Goal: Task Accomplishment & Management: Manage account settings

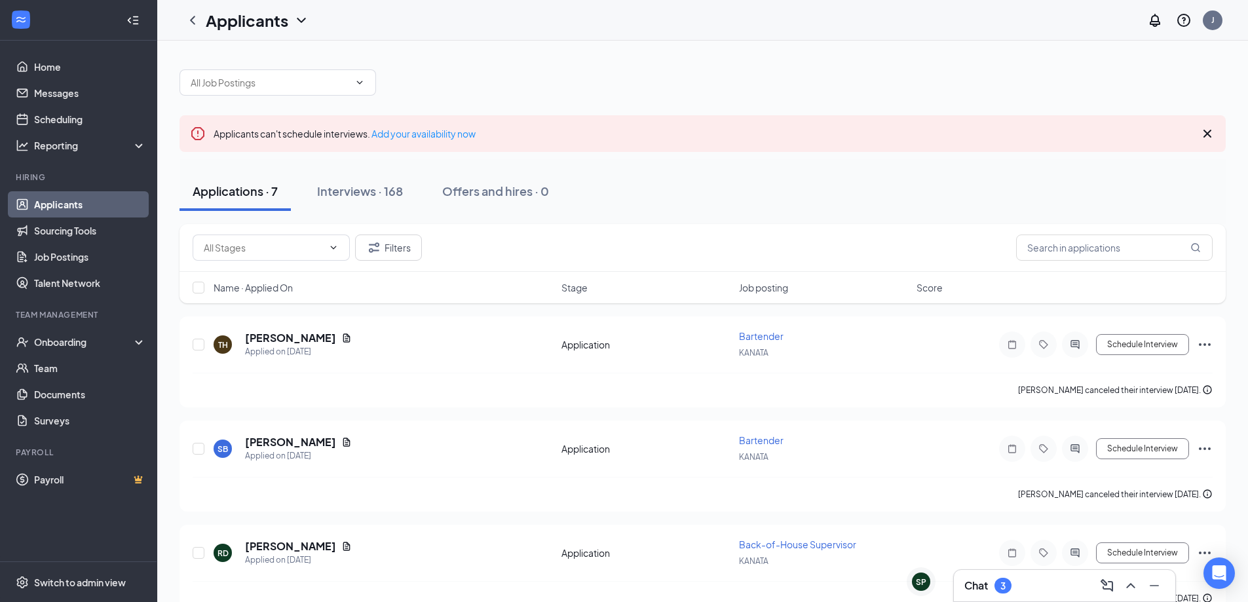
click at [1024, 584] on div "Chat 3" at bounding box center [1064, 585] width 200 height 21
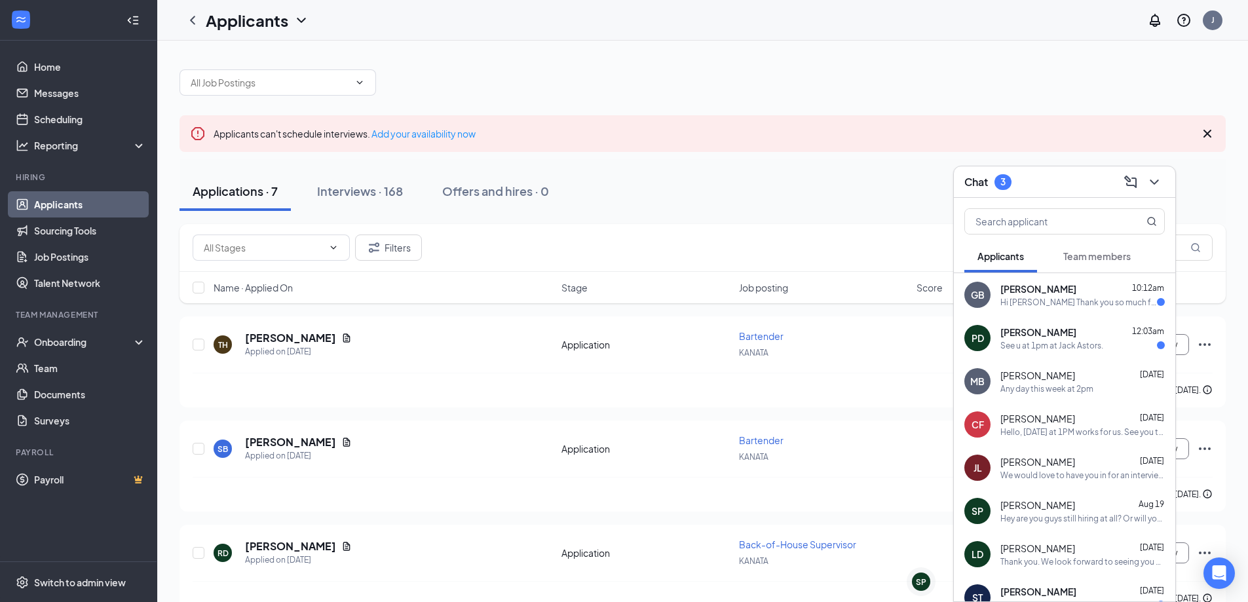
click at [1068, 339] on div "[PERSON_NAME] 12:03am See u at 1pm at Jack Astors." at bounding box center [1082, 339] width 164 height 26
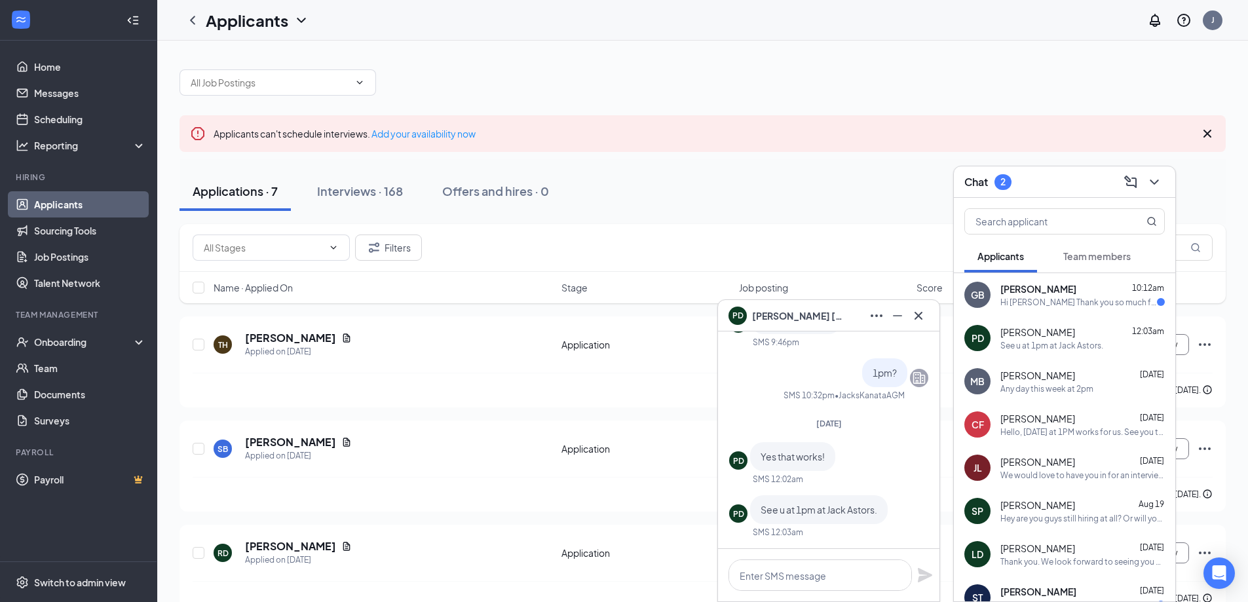
click at [1066, 297] on div "Hi [PERSON_NAME] Thank you so much for the opportunity! I’d be happy to come in…" at bounding box center [1078, 302] width 157 height 11
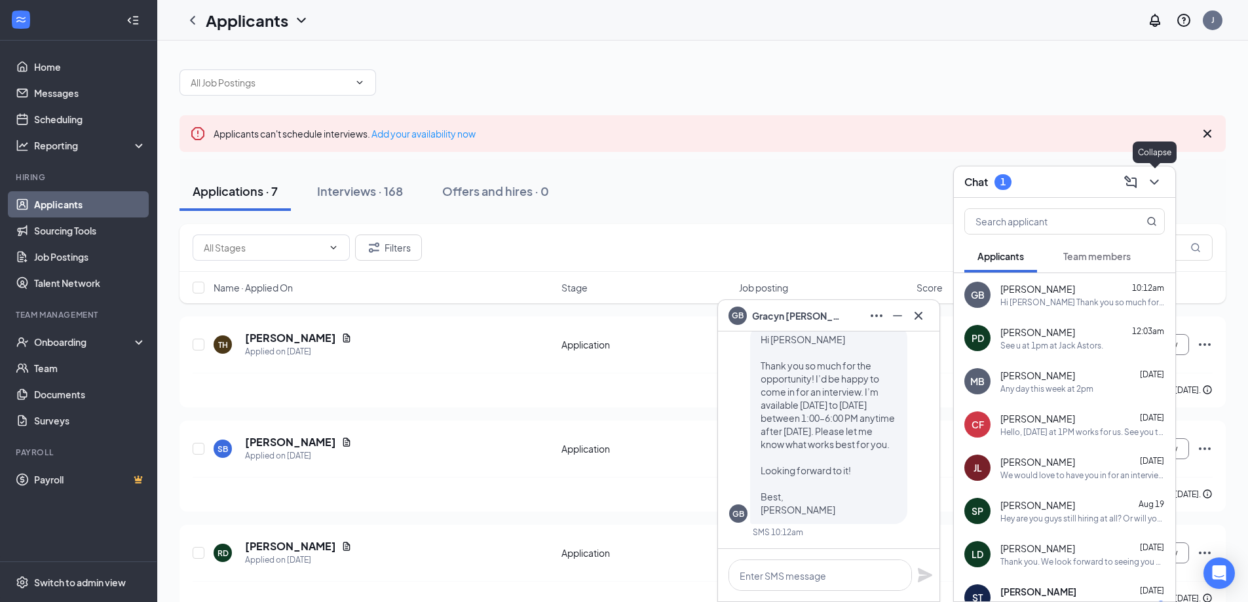
click at [1159, 181] on icon "ChevronDown" at bounding box center [1154, 182] width 16 height 16
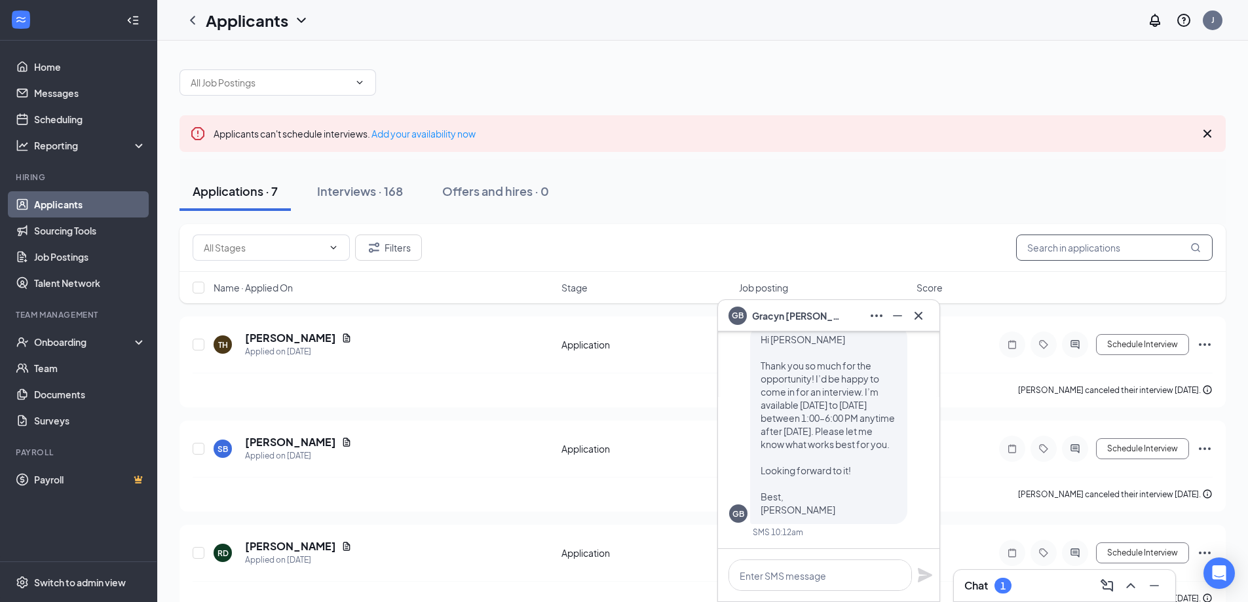
click at [1118, 250] on input "text" at bounding box center [1114, 248] width 197 height 26
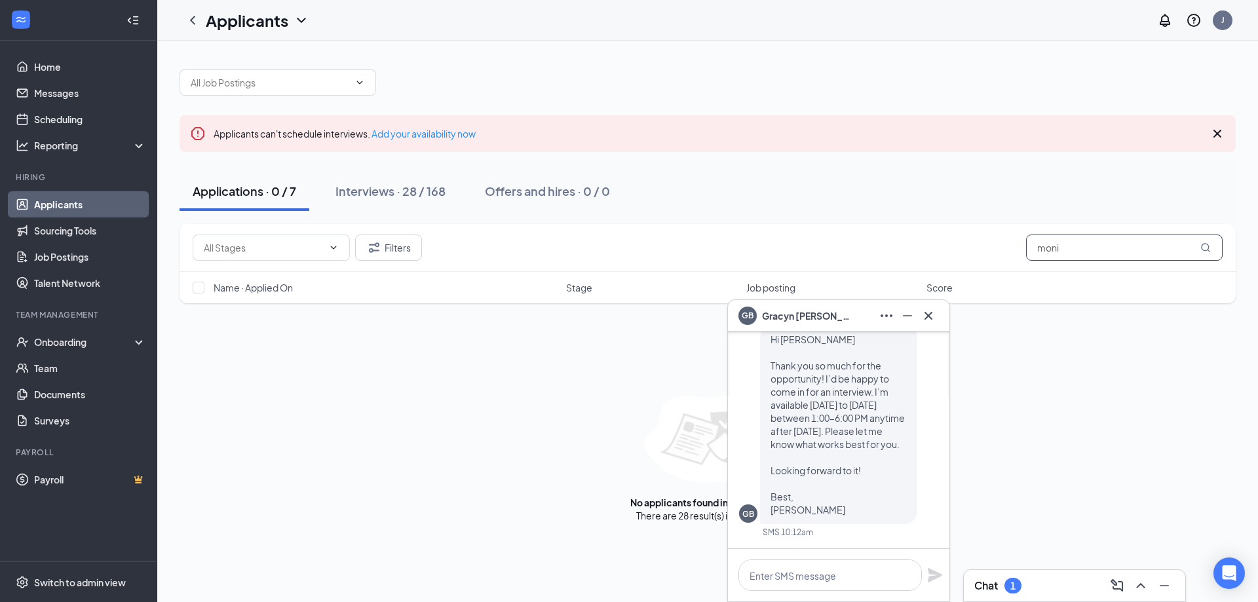
type input "moni"
click at [544, 523] on div "Applicants can't schedule interviews. Add your availability now Applications · …" at bounding box center [707, 289] width 1100 height 497
click at [907, 320] on icon "Minimize" at bounding box center [907, 316] width 16 height 16
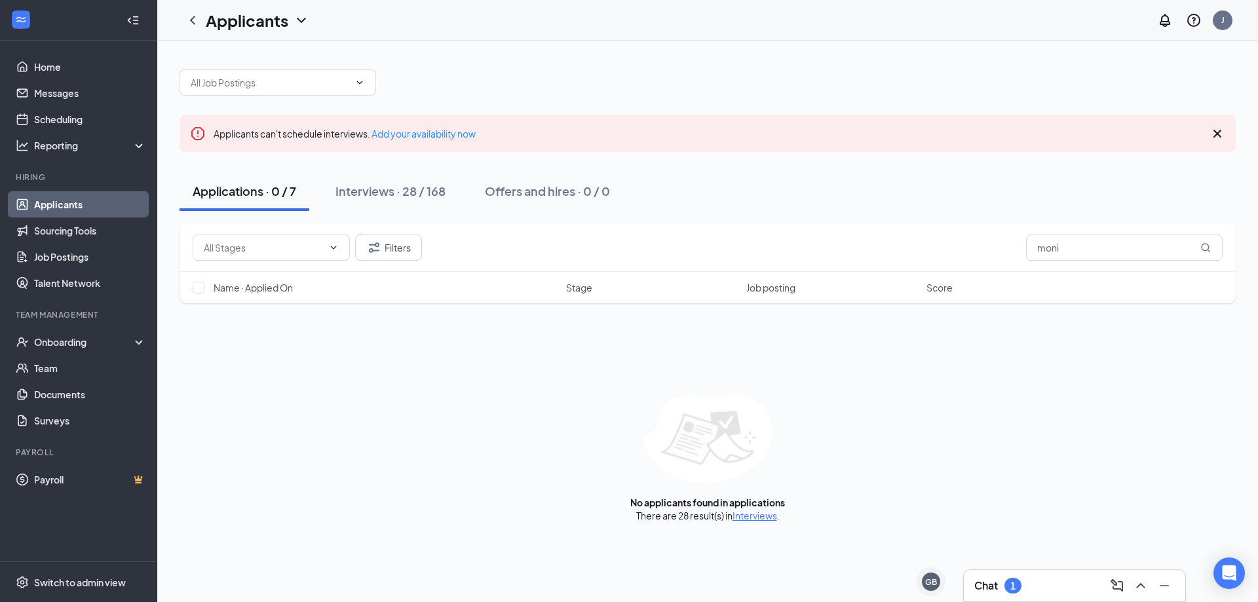
click at [264, 195] on div "Applications · 0 / 7" at bounding box center [244, 191] width 103 height 16
click at [379, 185] on div "Interviews · 28 / 168" at bounding box center [390, 191] width 110 height 16
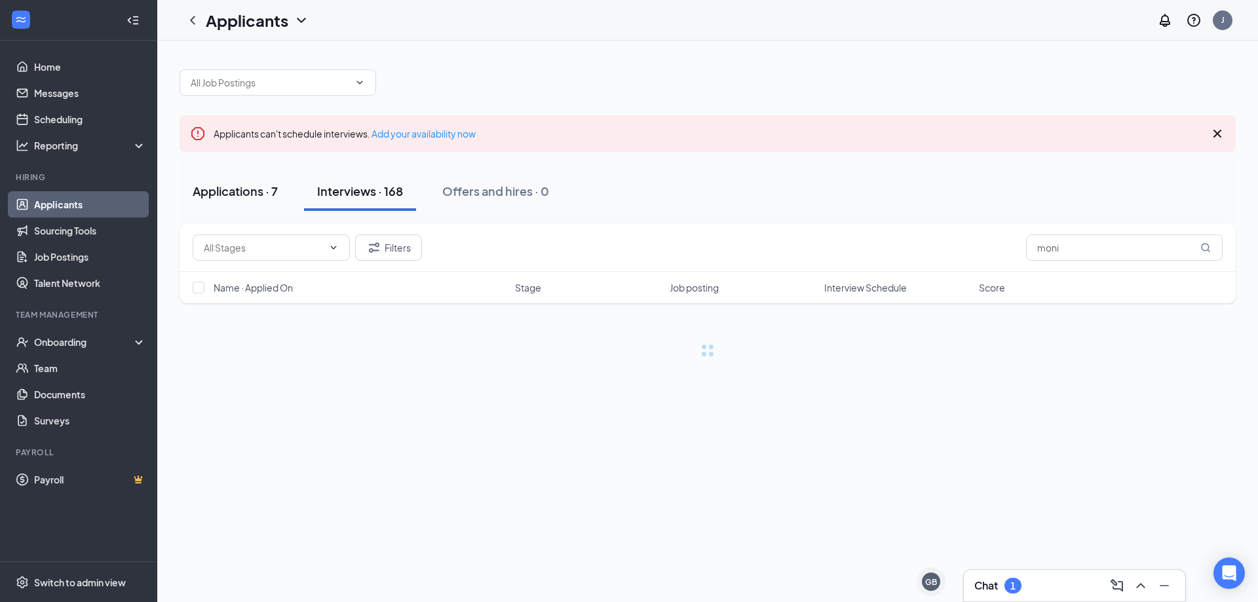
click at [261, 195] on div "Applications · 7" at bounding box center [235, 191] width 85 height 16
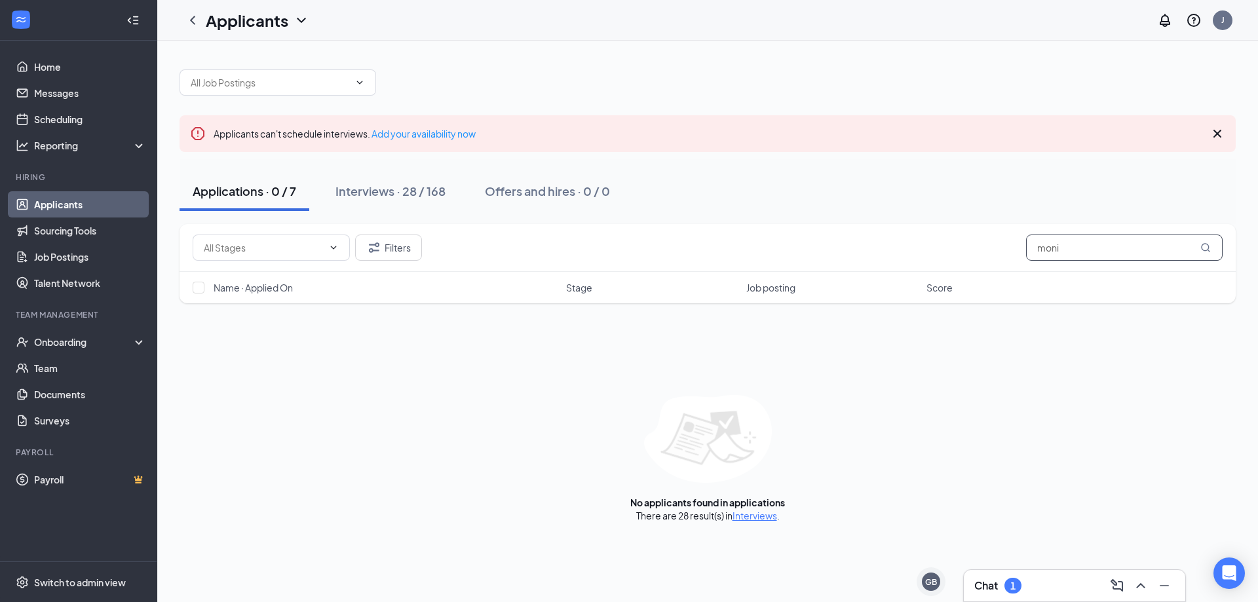
click at [1074, 249] on input "moni" at bounding box center [1124, 248] width 197 height 26
type input "mon"
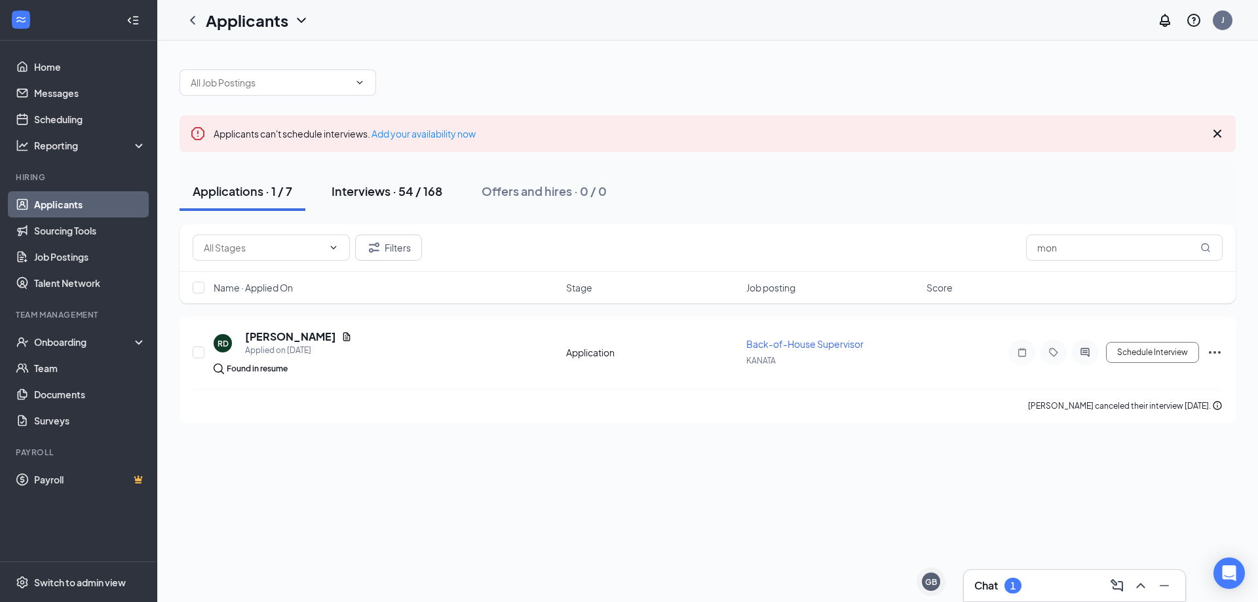
click at [382, 188] on div "Interviews · 54 / 168" at bounding box center [386, 191] width 111 height 16
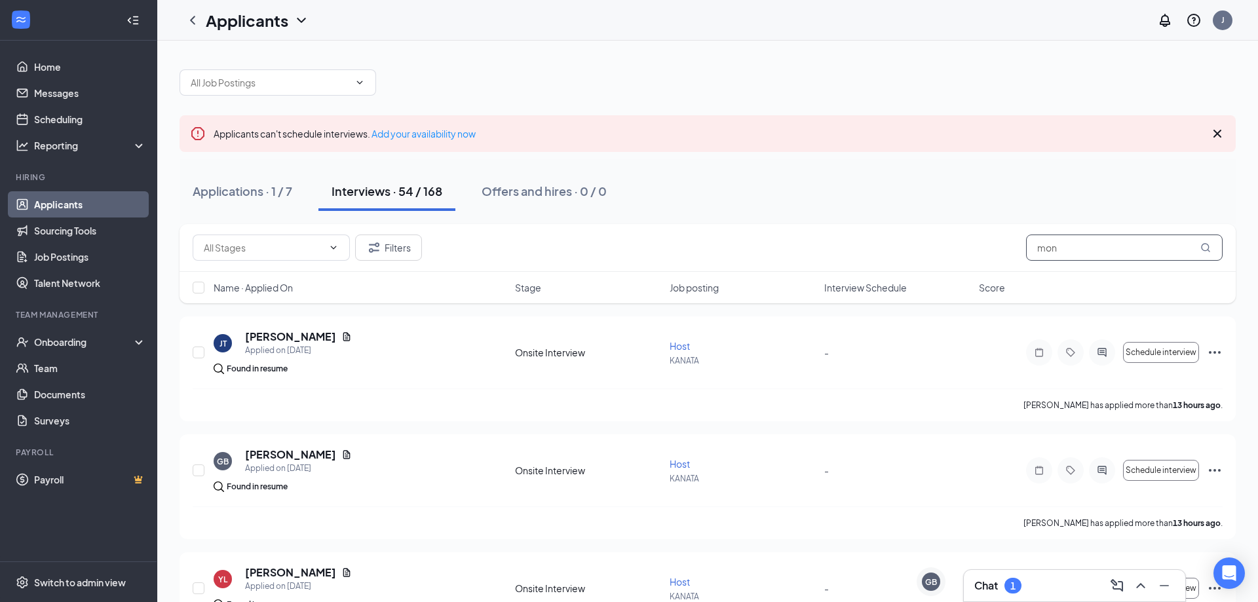
click at [1083, 249] on input "mon" at bounding box center [1124, 248] width 197 height 26
type input "moni"
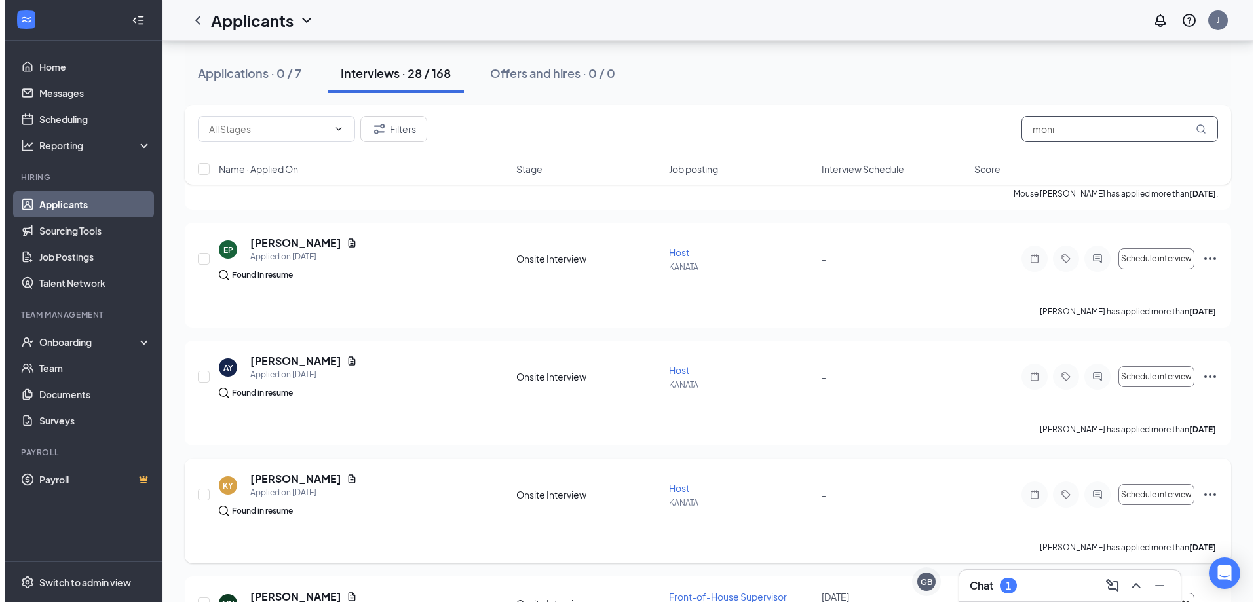
scroll to position [786, 0]
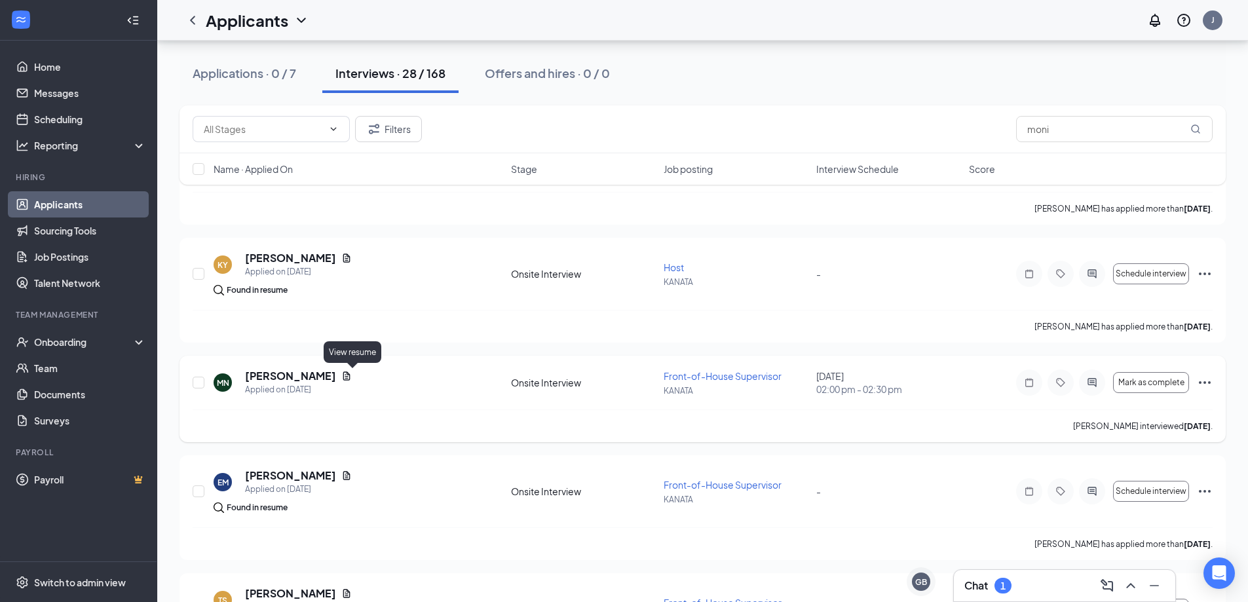
click at [350, 374] on icon "Document" at bounding box center [346, 375] width 7 height 9
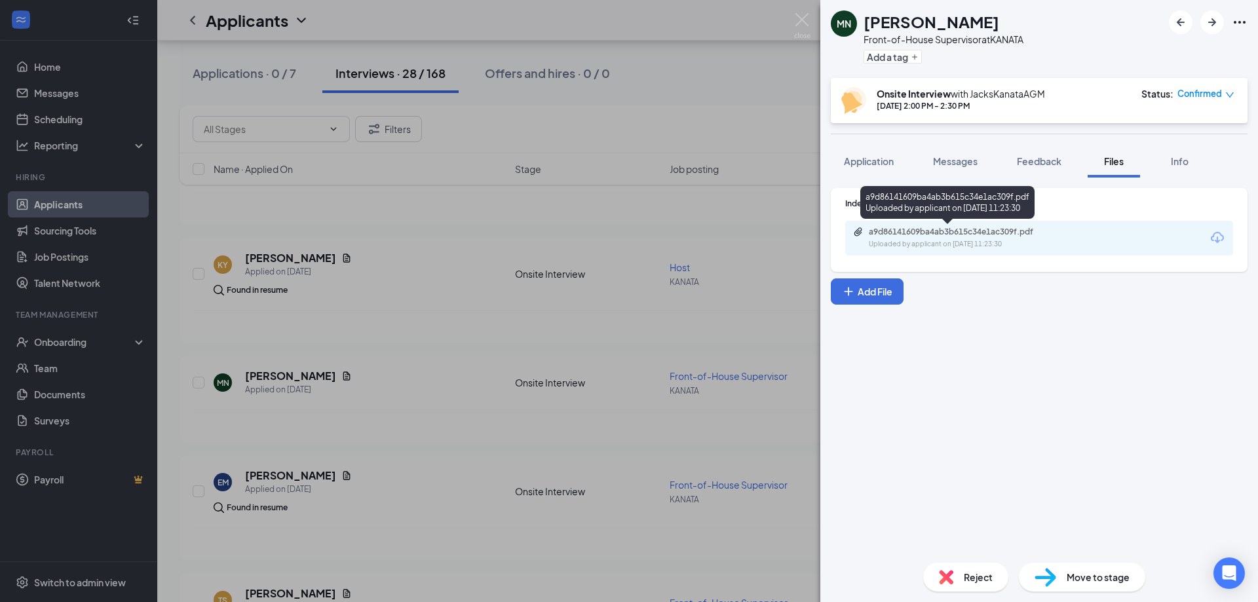
click at [988, 235] on div "a9d86141609ba4ab3b615c34e1ac309f.pdf" at bounding box center [960, 232] width 183 height 10
click at [584, 221] on div "MN [PERSON_NAME] Front-of-House Supervisor at KANATA Add a tag Onsite Interview…" at bounding box center [629, 301] width 1258 height 602
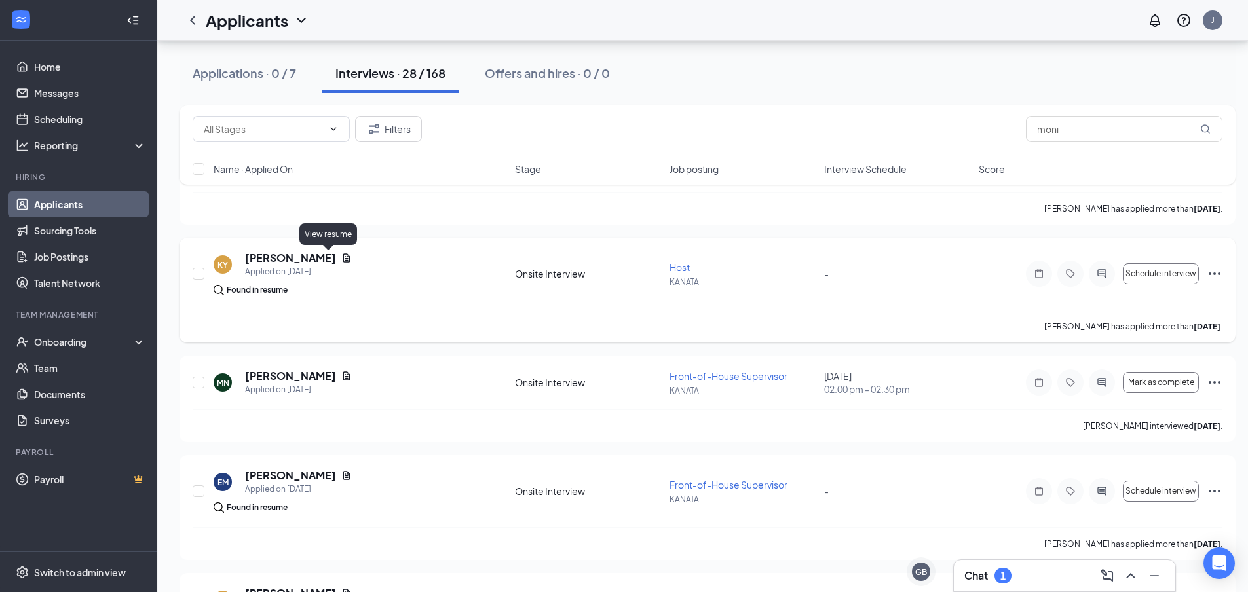
click at [341, 256] on icon "Document" at bounding box center [346, 258] width 10 height 10
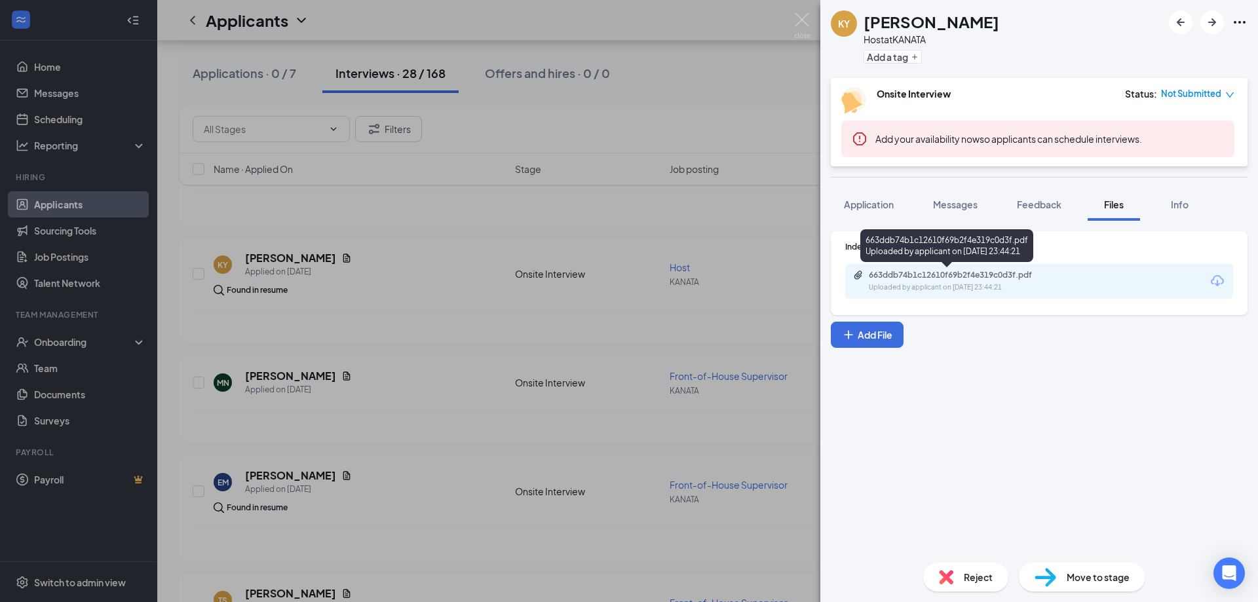
click at [991, 273] on div "663ddb74b1c12610f69b2f4e319c0d3f.pdf" at bounding box center [960, 275] width 183 height 10
click at [957, 203] on span "Messages" at bounding box center [955, 204] width 45 height 12
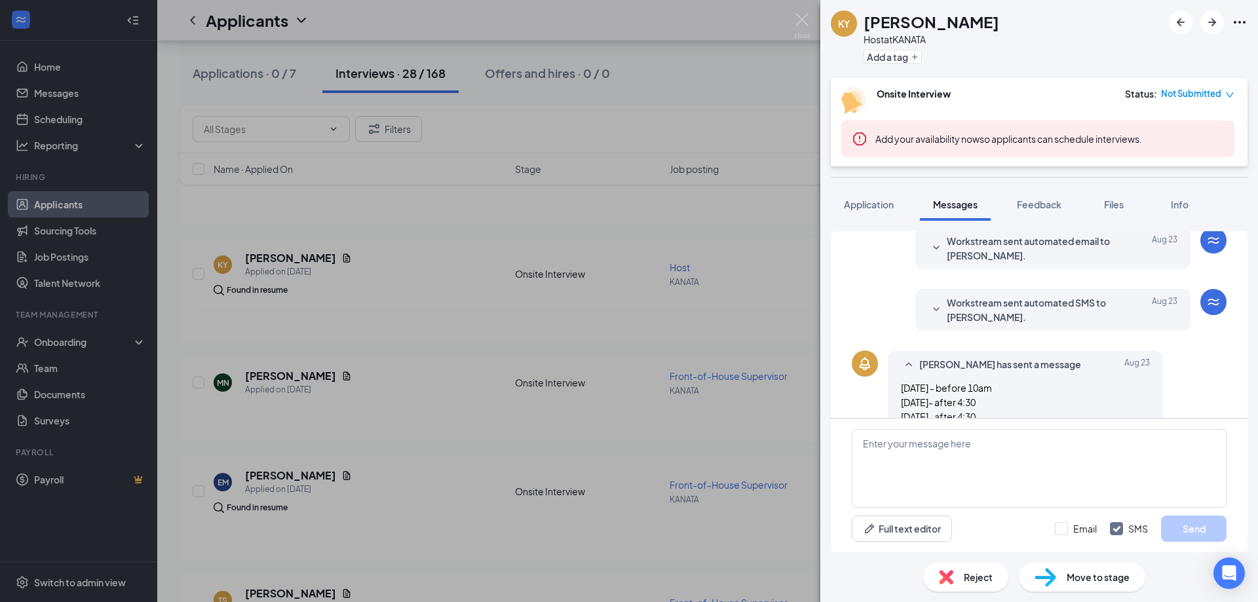
scroll to position [202, 0]
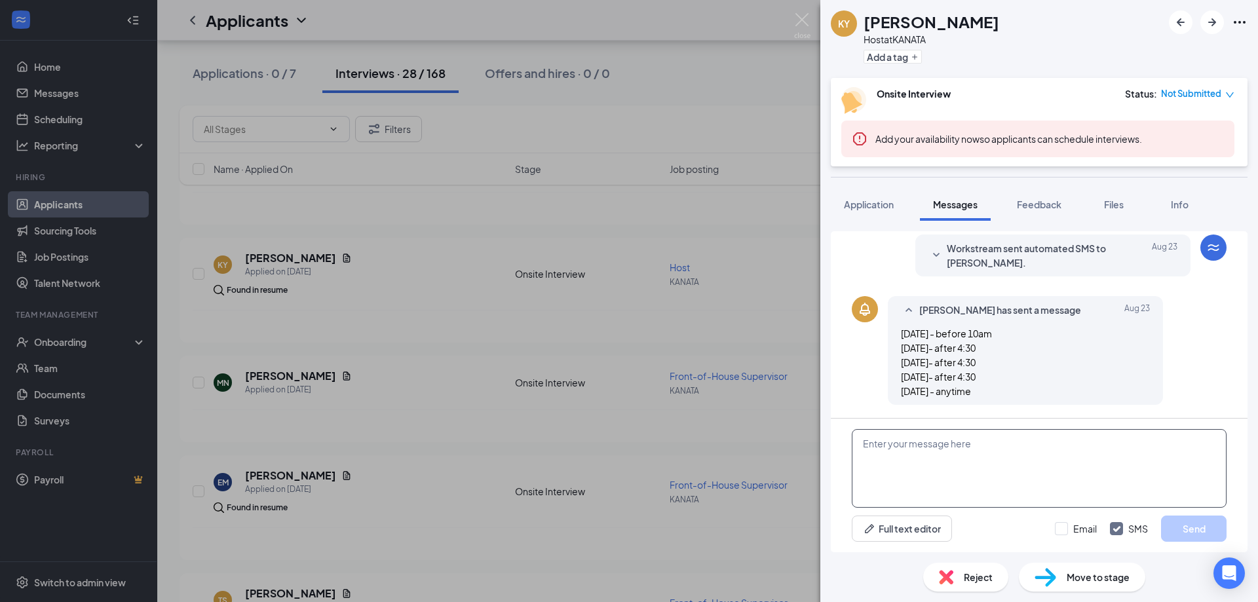
click at [999, 458] on textarea at bounding box center [1039, 468] width 375 height 79
type textarea "[DATE] at 3pm?"
click at [1187, 530] on button "Send" at bounding box center [1194, 529] width 66 height 26
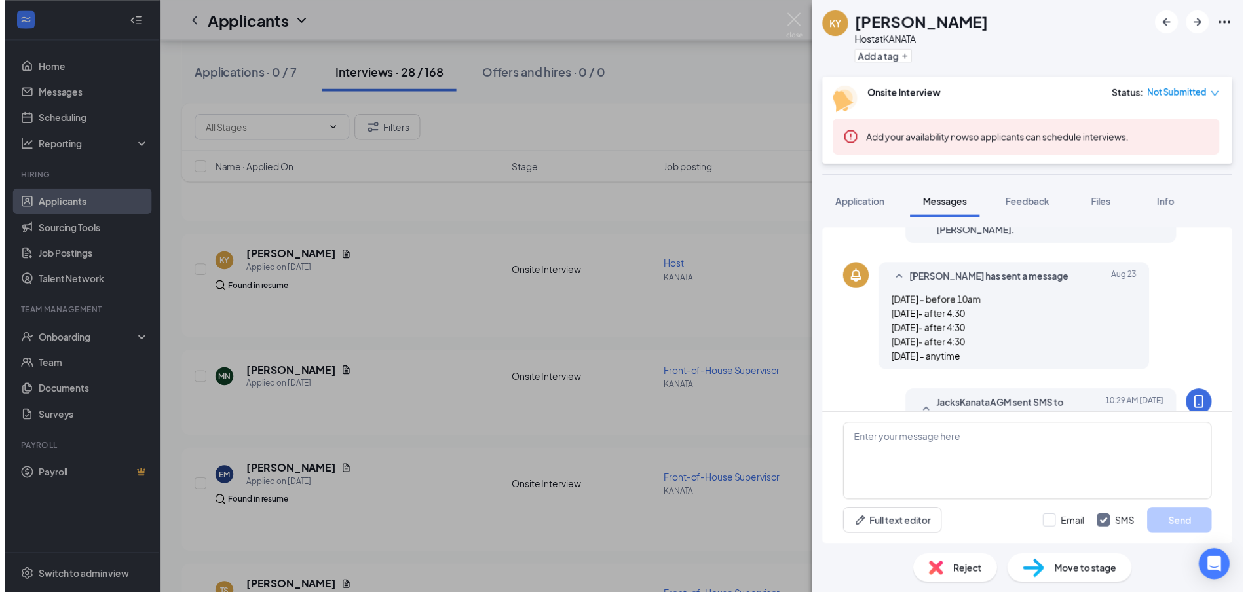
scroll to position [286, 0]
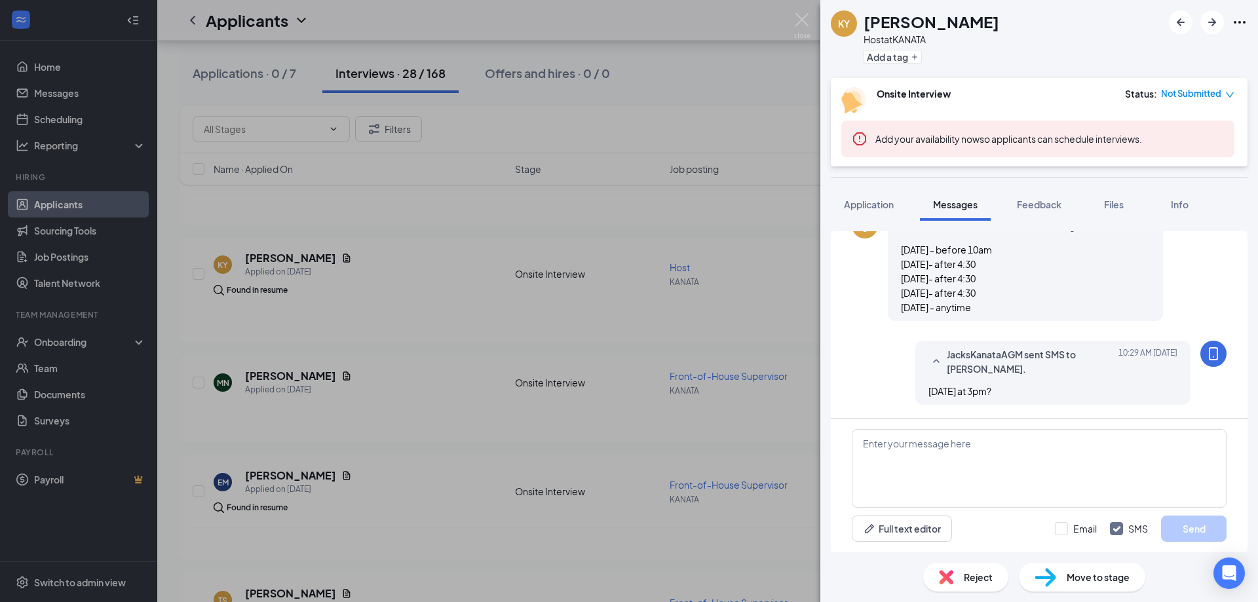
click at [450, 342] on div "KY [PERSON_NAME] Host at [GEOGRAPHIC_DATA] Add a tag Onsite Interview Status : …" at bounding box center [629, 301] width 1258 height 602
